Goal: Book appointment/travel/reservation

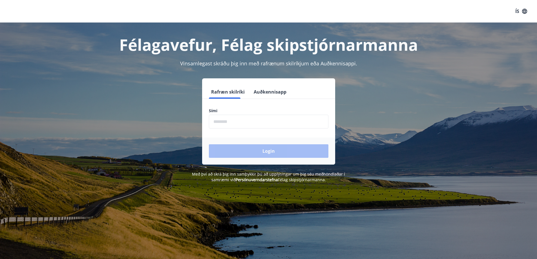
click at [214, 121] on input "phone" at bounding box center [268, 122] width 119 height 14
type input "********"
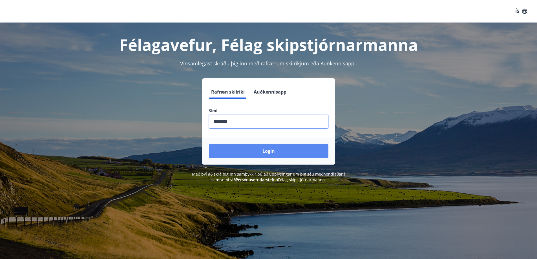
click at [257, 154] on button "Login" at bounding box center [268, 151] width 119 height 14
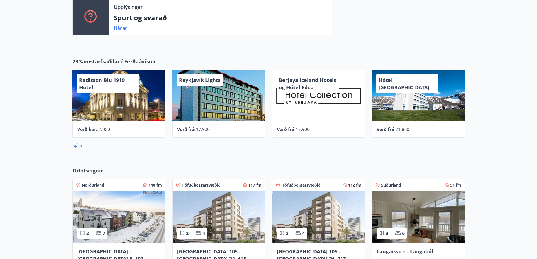
scroll to position [310, 0]
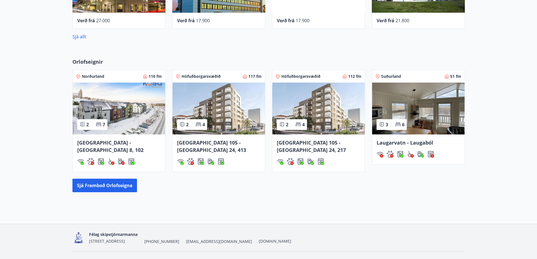
click at [115, 117] on img at bounding box center [119, 109] width 92 height 52
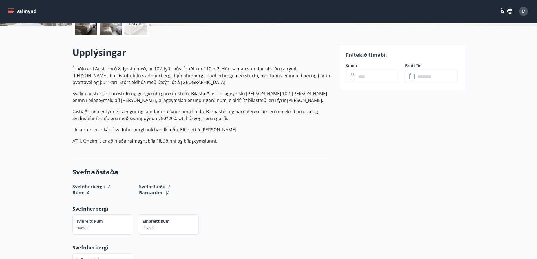
scroll to position [113, 0]
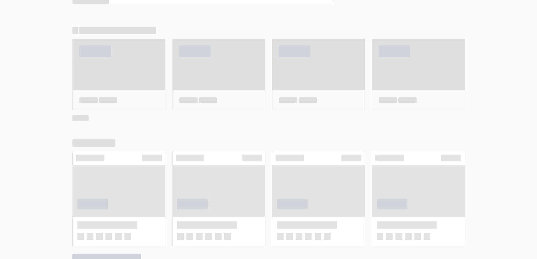
scroll to position [314, 0]
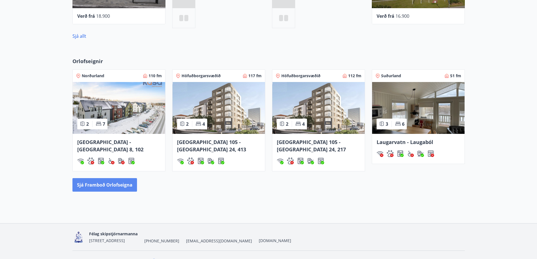
click at [111, 178] on button "Sjá framboð orlofseigna" at bounding box center [104, 185] width 65 height 14
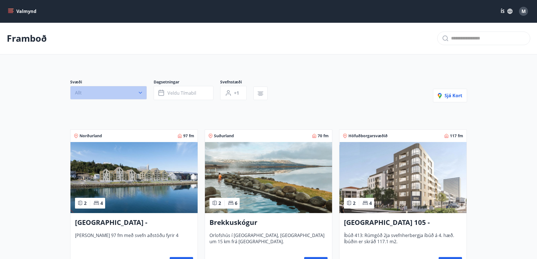
click at [141, 92] on icon "button" at bounding box center [140, 93] width 6 height 6
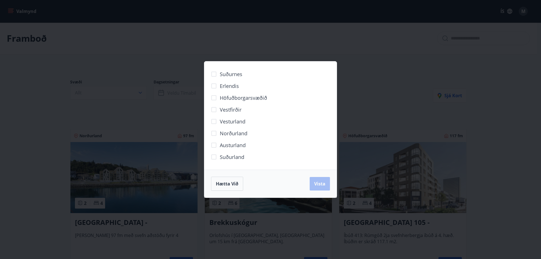
click at [235, 130] on span "Norðurland" at bounding box center [234, 133] width 28 height 7
click at [319, 179] on button "Vista" at bounding box center [320, 184] width 20 height 14
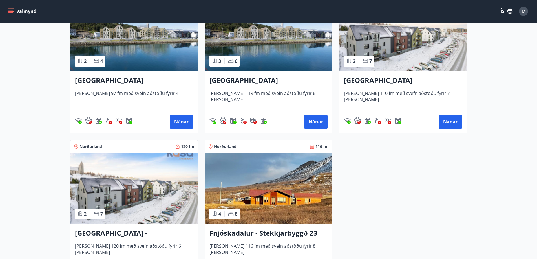
scroll to position [169, 0]
